Goal: Information Seeking & Learning: Learn about a topic

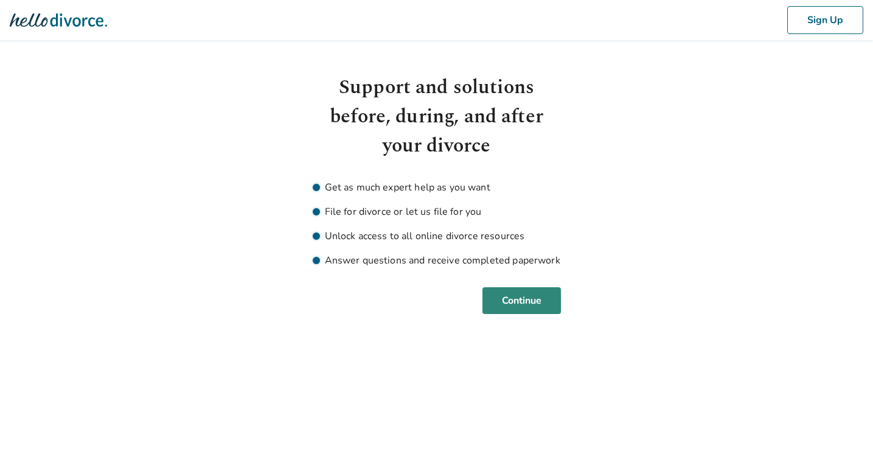
click at [526, 307] on button "Continue" at bounding box center [521, 300] width 78 height 27
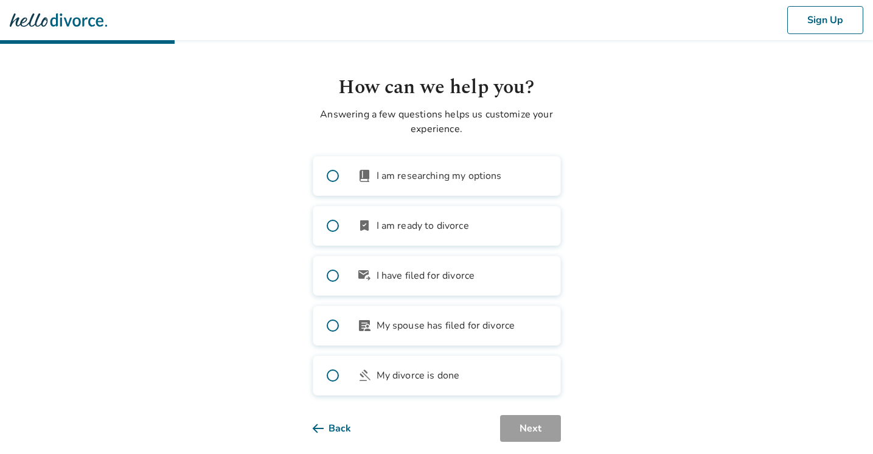
click at [330, 276] on span at bounding box center [332, 275] width 39 height 39
click at [529, 430] on button "Next" at bounding box center [530, 428] width 61 height 27
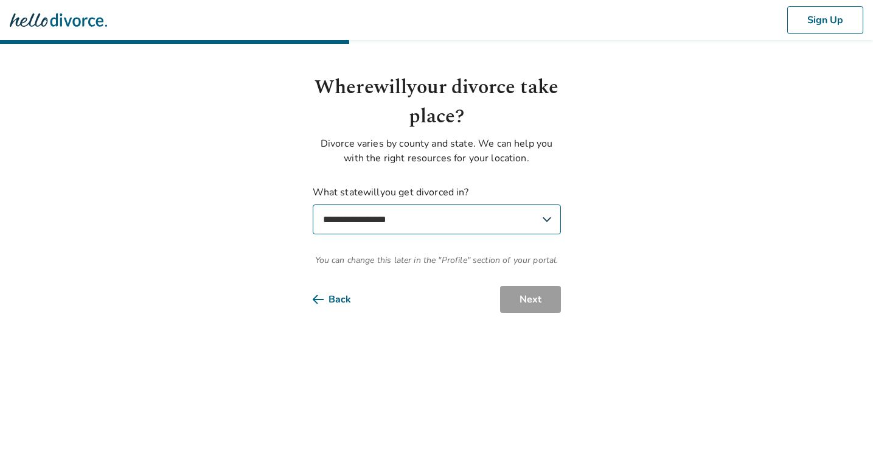
select select "**"
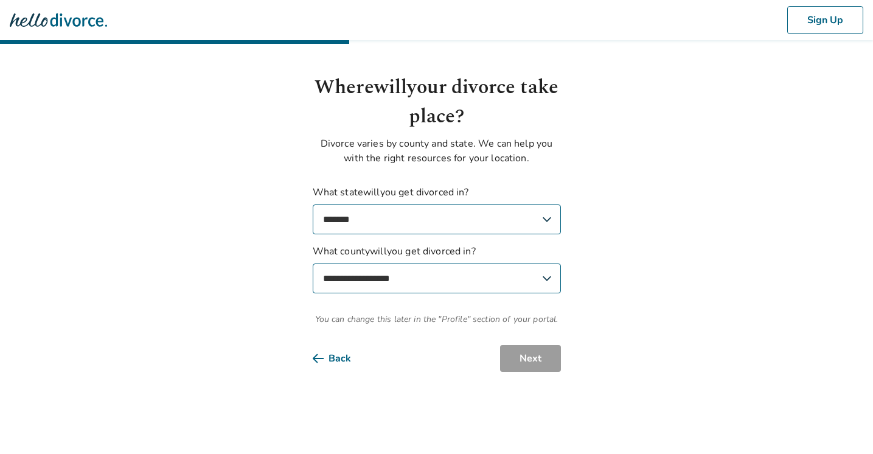
select select "****"
click at [524, 358] on button "Next" at bounding box center [530, 358] width 61 height 27
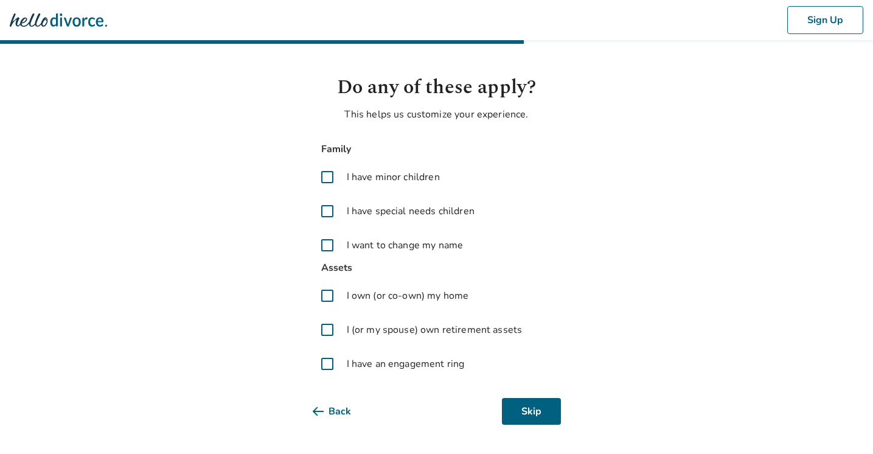
click at [327, 243] on span at bounding box center [327, 245] width 29 height 29
click at [327, 292] on span at bounding box center [327, 295] width 29 height 29
click at [327, 330] on span at bounding box center [327, 329] width 29 height 29
click at [325, 366] on span at bounding box center [327, 363] width 29 height 29
click at [541, 408] on button "Next" at bounding box center [530, 411] width 61 height 27
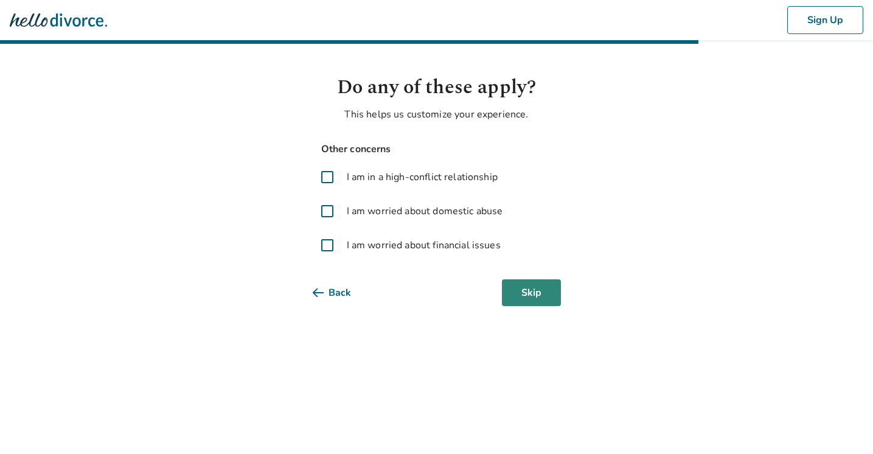
click at [537, 295] on button "Skip" at bounding box center [531, 292] width 59 height 27
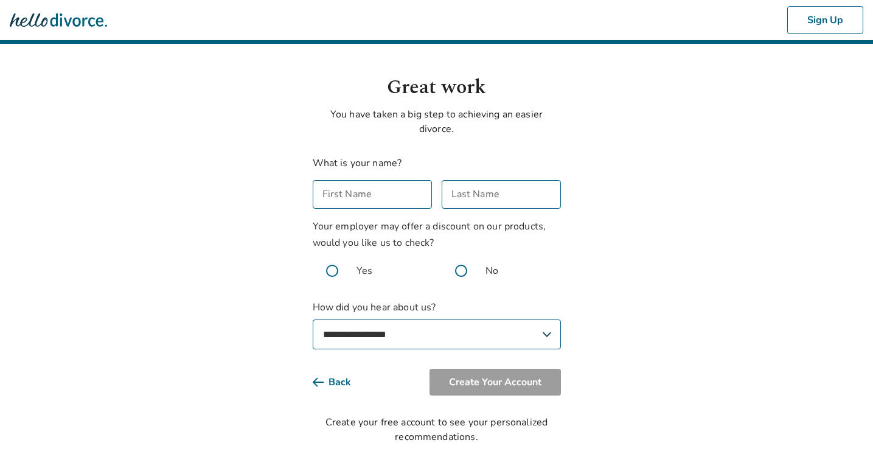
click at [69, 19] on img at bounding box center [58, 20] width 97 height 24
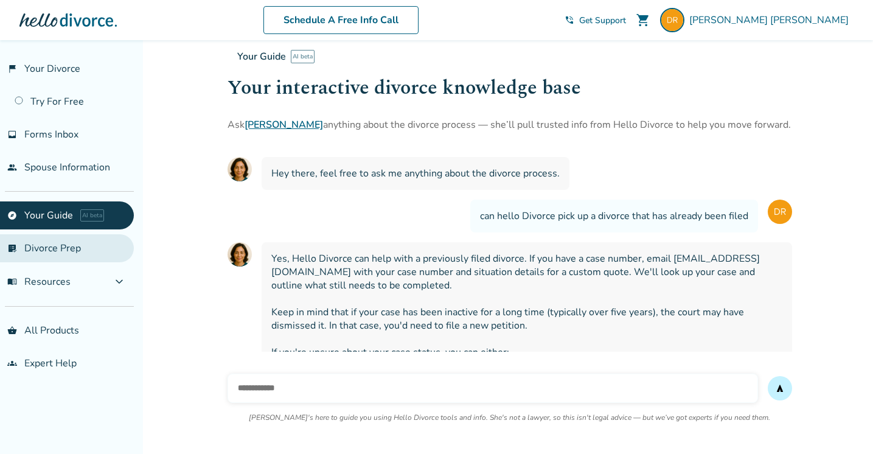
click at [64, 247] on link "list_alt_check Divorce Prep" at bounding box center [67, 248] width 134 height 28
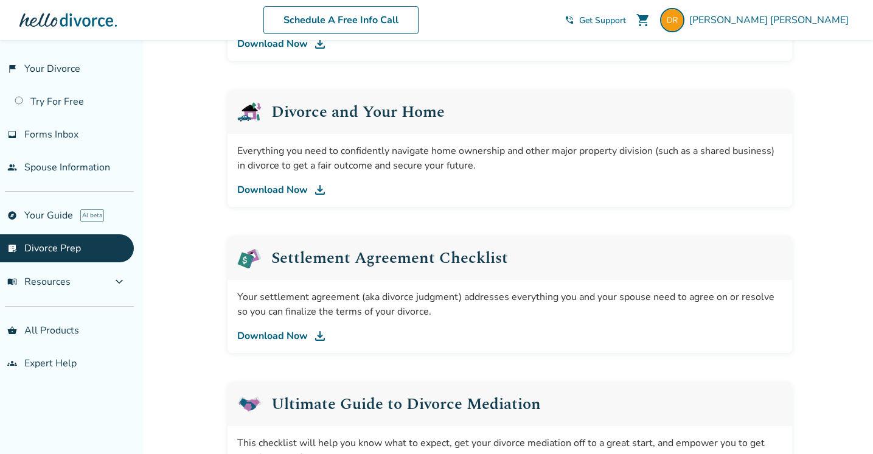
scroll to position [442, 0]
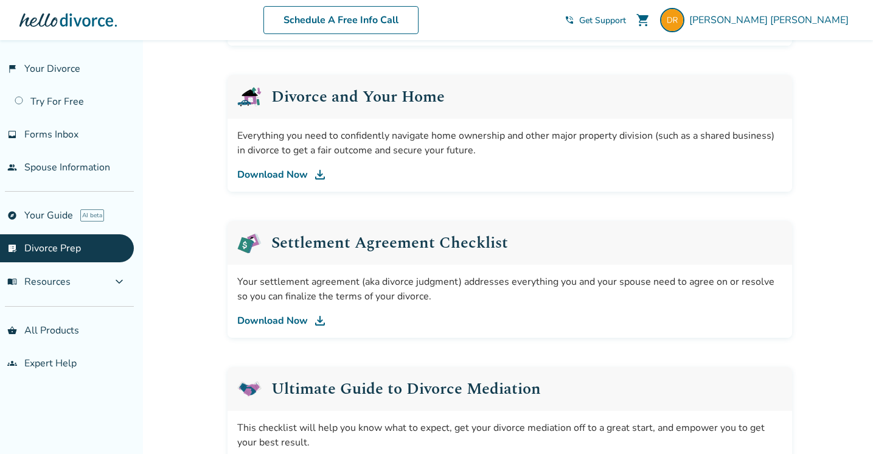
click at [299, 320] on link "Download Now" at bounding box center [509, 320] width 545 height 15
click at [61, 68] on link "flag_2 Your Divorce" at bounding box center [67, 69] width 134 height 28
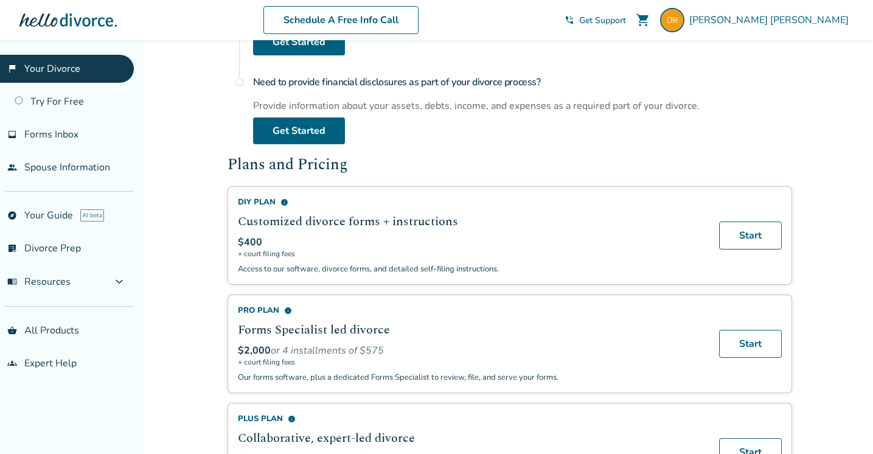
scroll to position [628, 0]
click at [571, 235] on div "$400" at bounding box center [471, 241] width 467 height 13
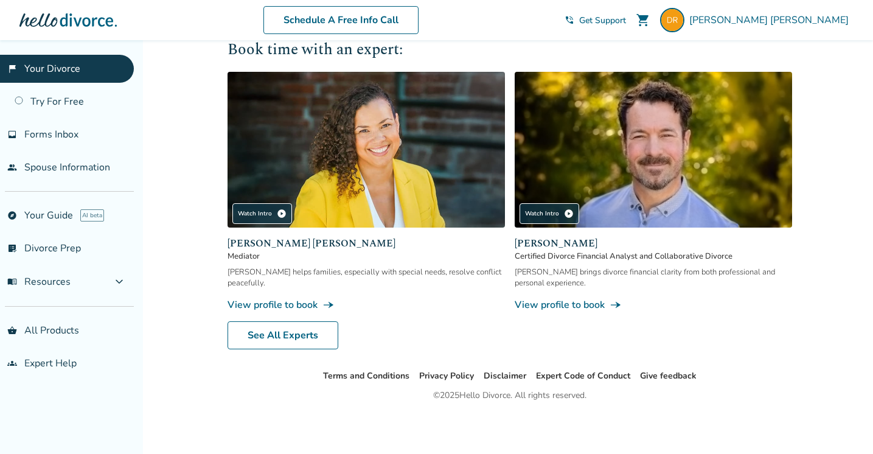
scroll to position [1141, 0]
click at [299, 341] on link "See All Experts" at bounding box center [283, 335] width 111 height 28
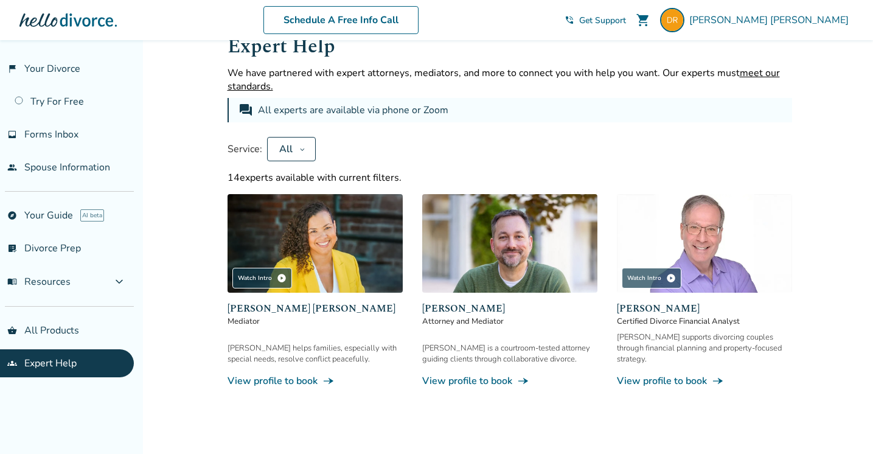
scroll to position [35, 0]
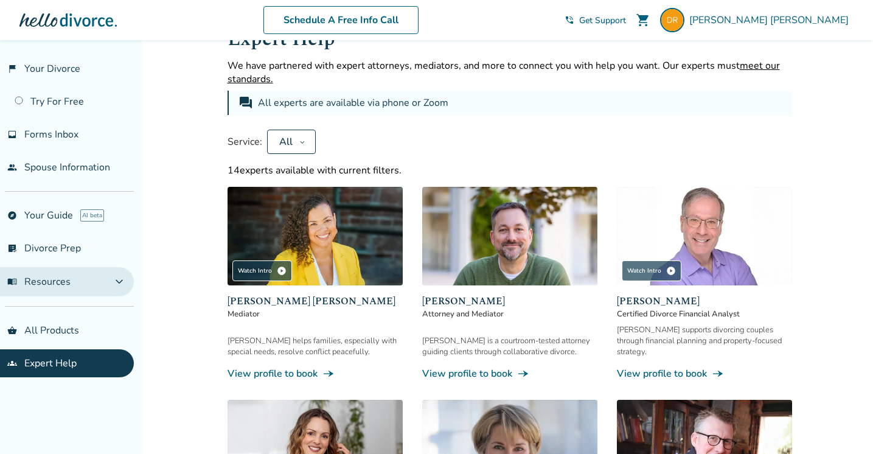
click at [71, 282] on button "menu_book Resources expand_more" at bounding box center [67, 281] width 134 height 29
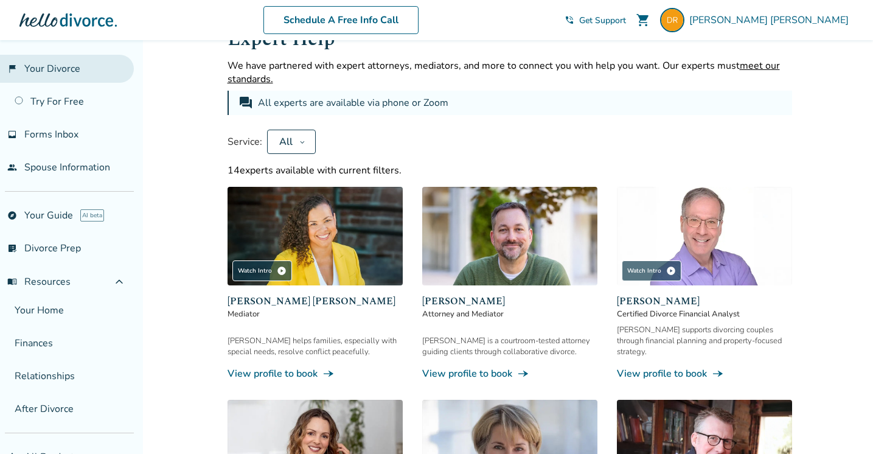
click at [71, 69] on link "flag_2 Your Divorce" at bounding box center [67, 69] width 134 height 28
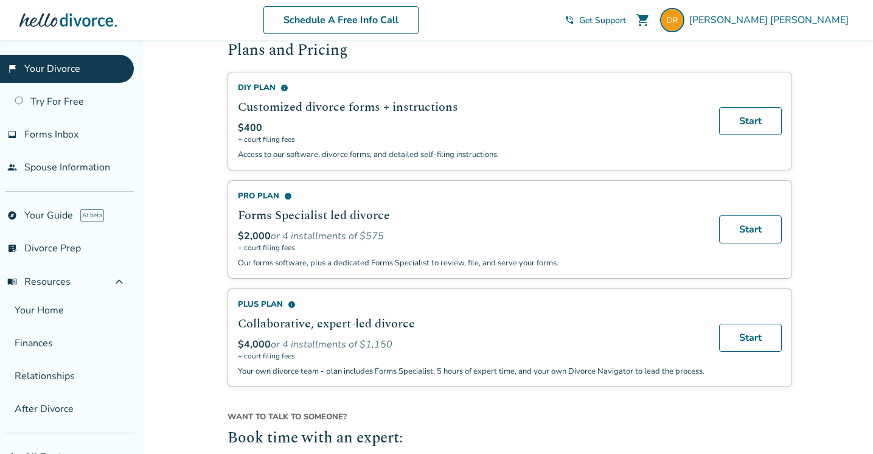
scroll to position [696, 0]
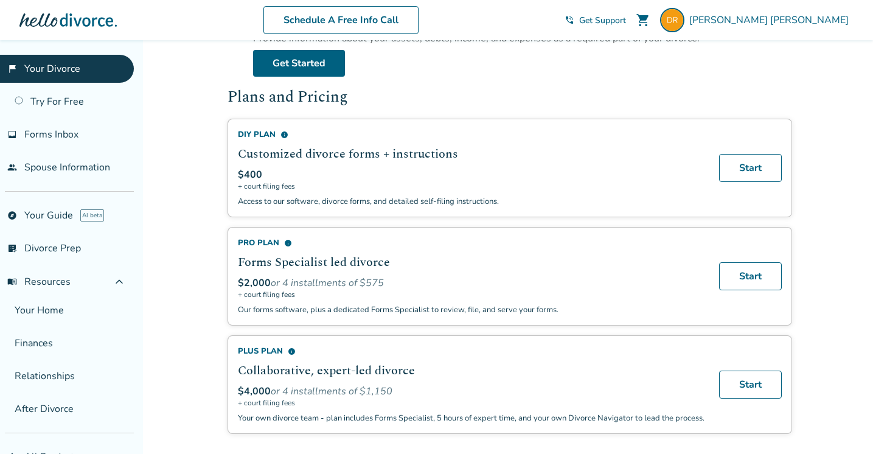
click at [333, 268] on h2 "Forms Specialist led divorce" at bounding box center [471, 262] width 467 height 18
click at [265, 238] on div "Pro Plan info" at bounding box center [471, 242] width 467 height 11
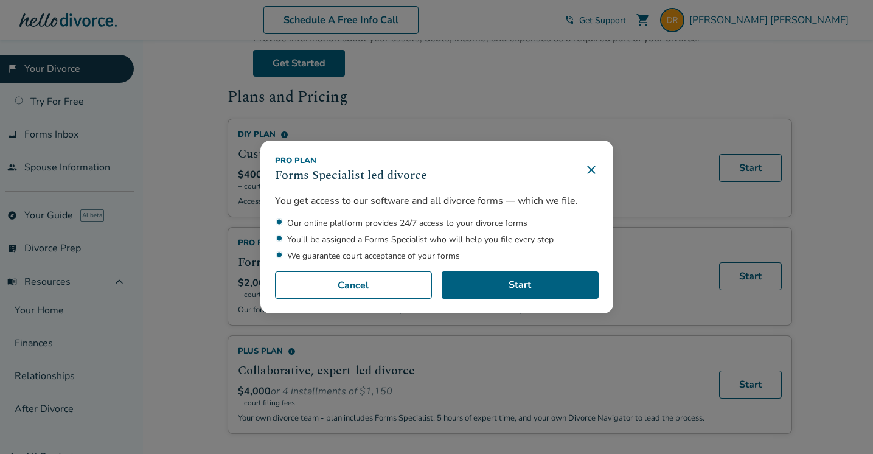
click at [590, 168] on icon at bounding box center [591, 169] width 8 height 8
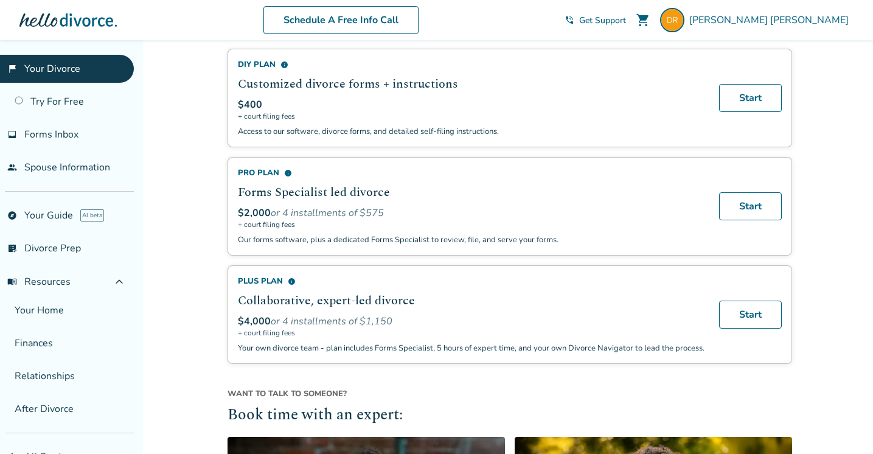
scroll to position [768, 0]
